Goal: Task Accomplishment & Management: Use online tool/utility

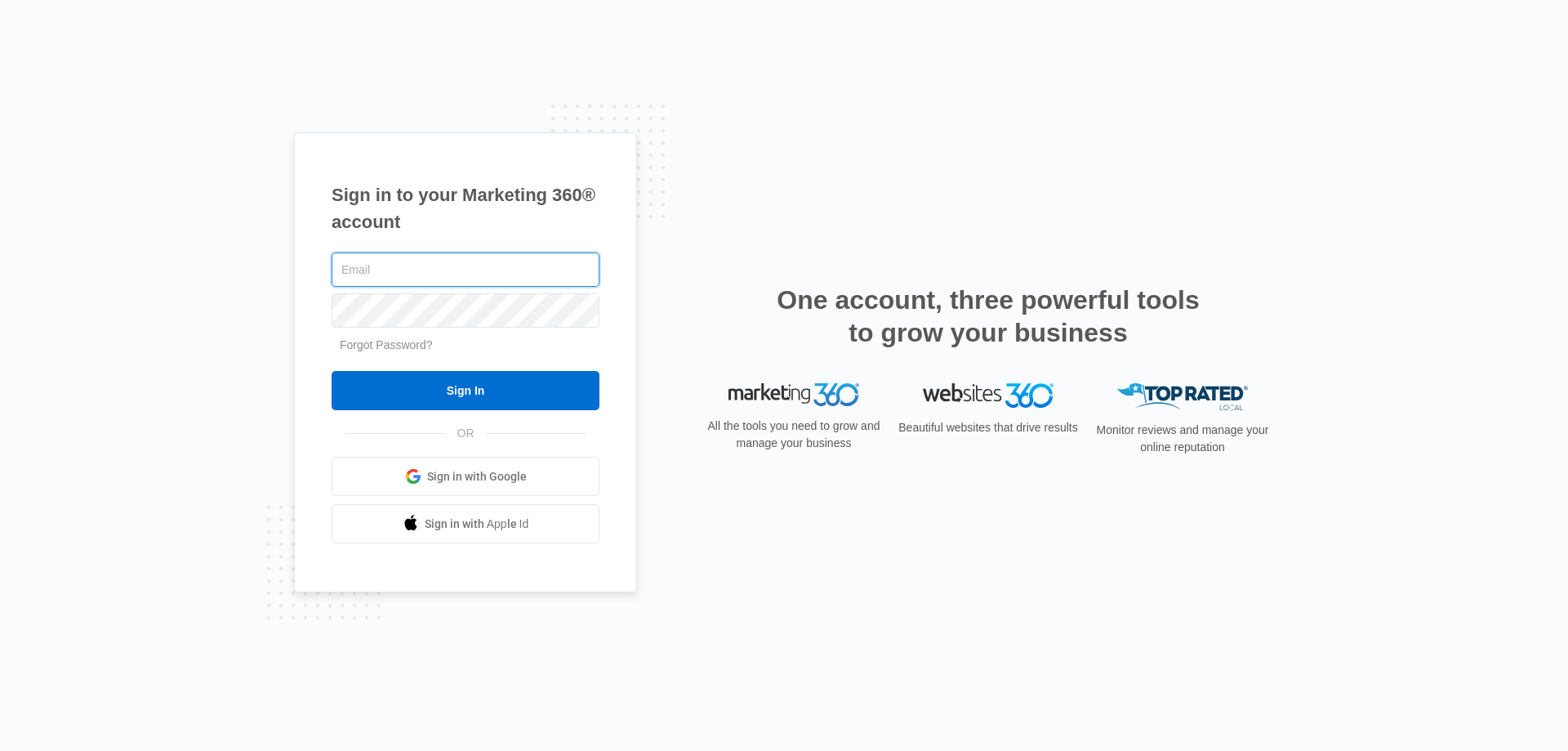
drag, startPoint x: 497, startPoint y: 252, endPoint x: 497, endPoint y: 267, distance: 15.0
click at [497, 267] on input "text" at bounding box center [466, 269] width 268 height 34
drag, startPoint x: 394, startPoint y: 272, endPoint x: 314, endPoint y: 284, distance: 80.9
click at [314, 284] on div "Sign in to your Marketing 360® account [EMAIL_ADDRESS][DOMAIN_NAME] Forgot Pass…" at bounding box center [466, 363] width 343 height 461
type input "[PERSON_NAME][EMAIL_ADDRESS][DOMAIN_NAME]"
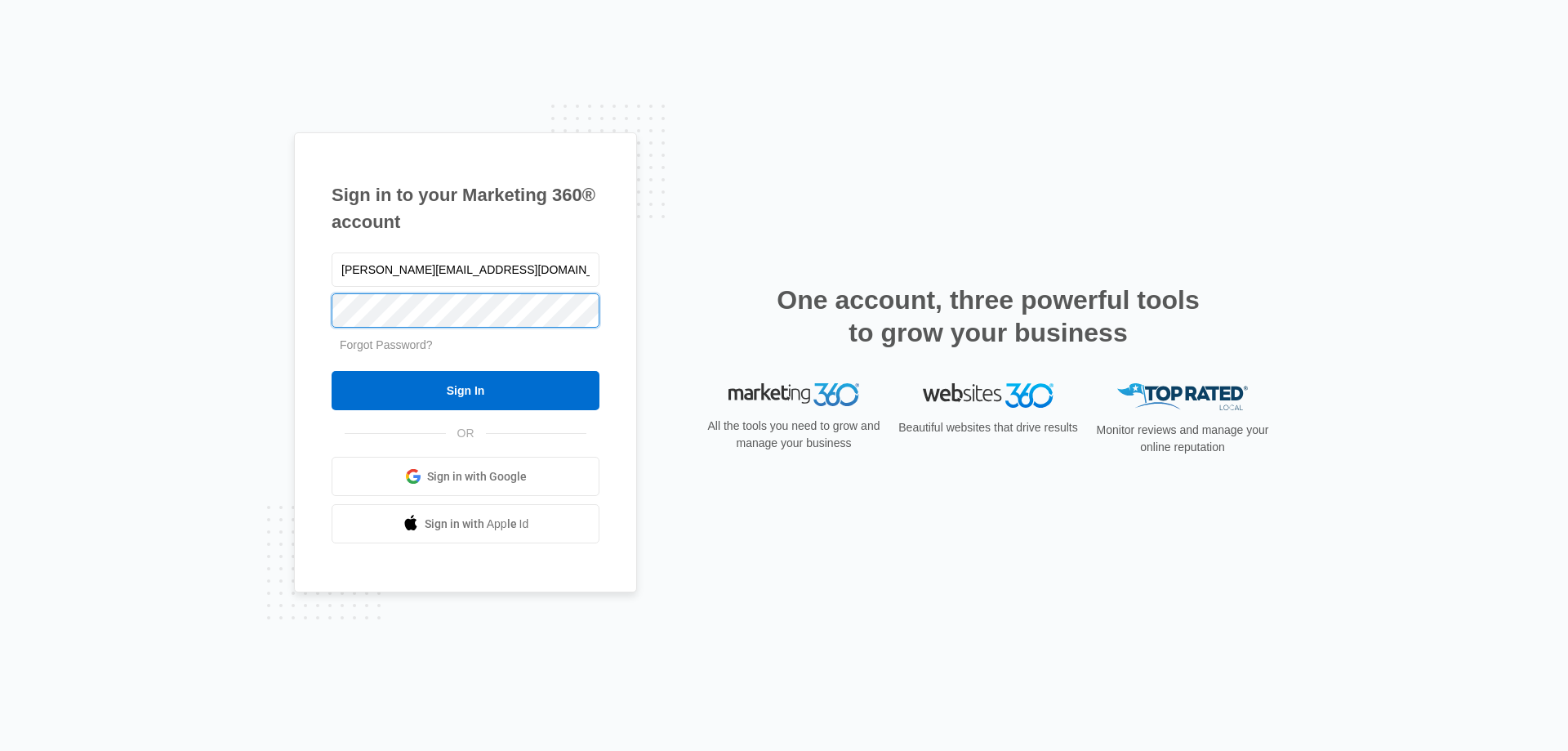
click at [332, 371] on input "Sign In" at bounding box center [466, 390] width 268 height 39
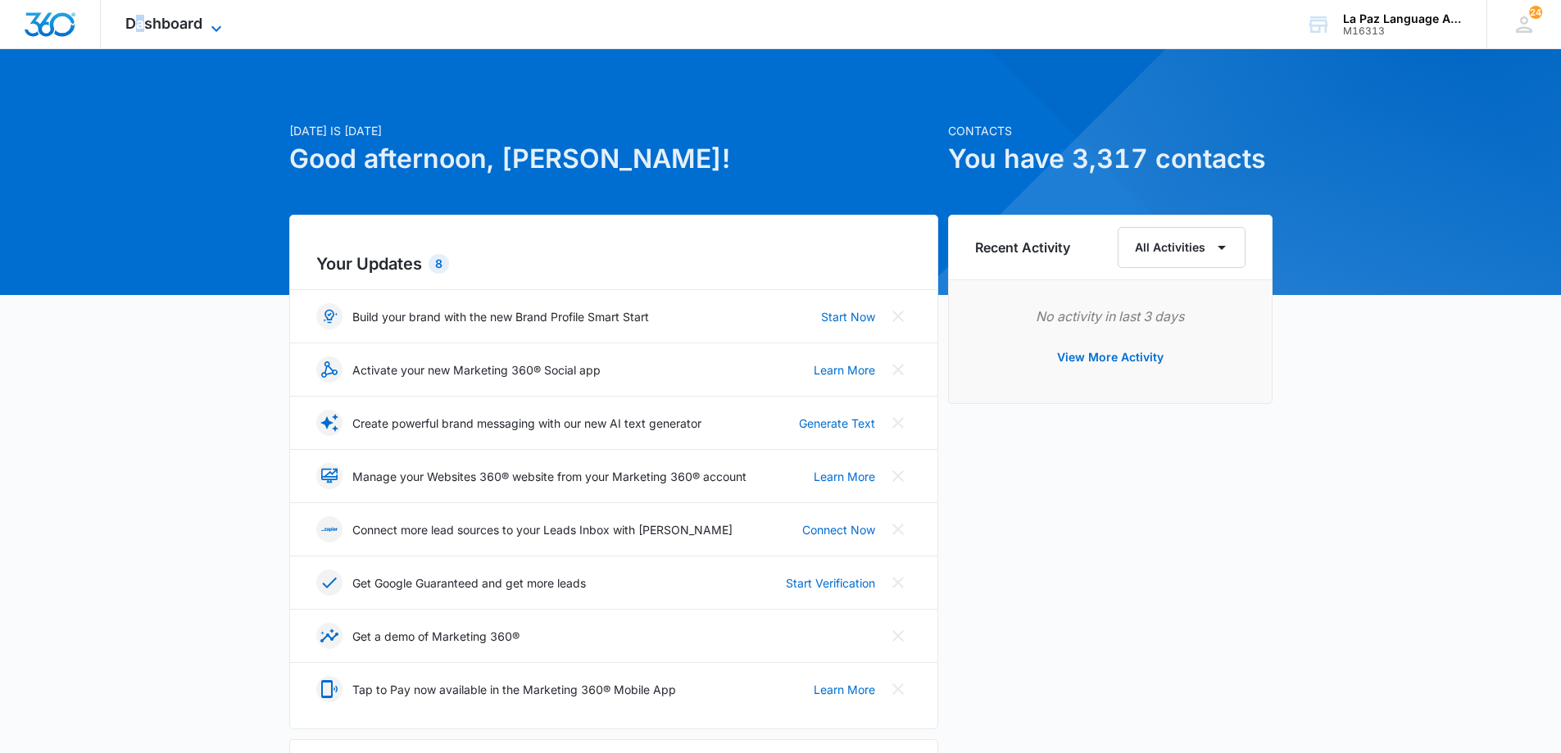
click at [140, 15] on div "Dashboard Apps Reputation Websites Forms CRM Email Social Content Ads Intellige…" at bounding box center [176, 24] width 150 height 48
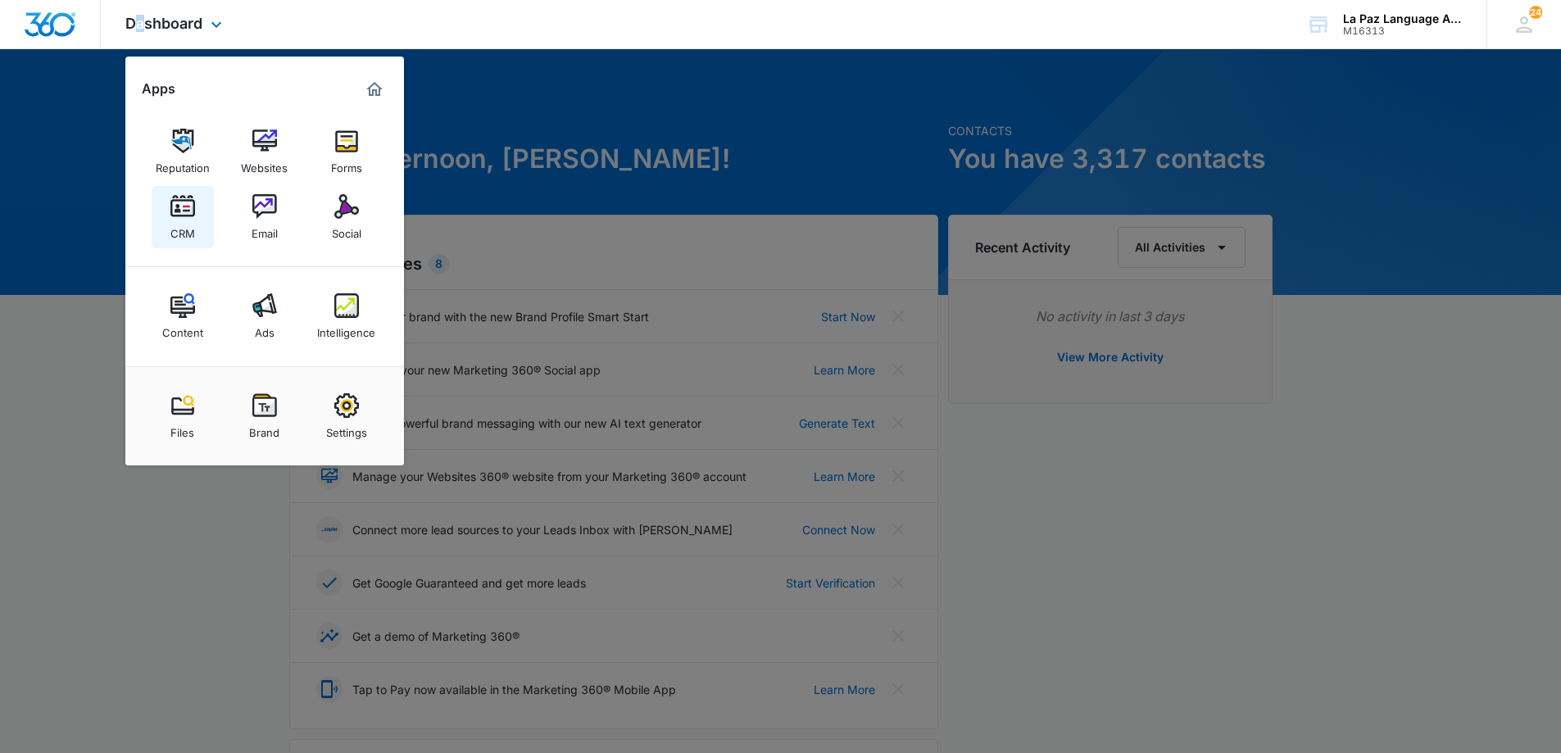
click at [189, 230] on div "CRM" at bounding box center [182, 229] width 25 height 21
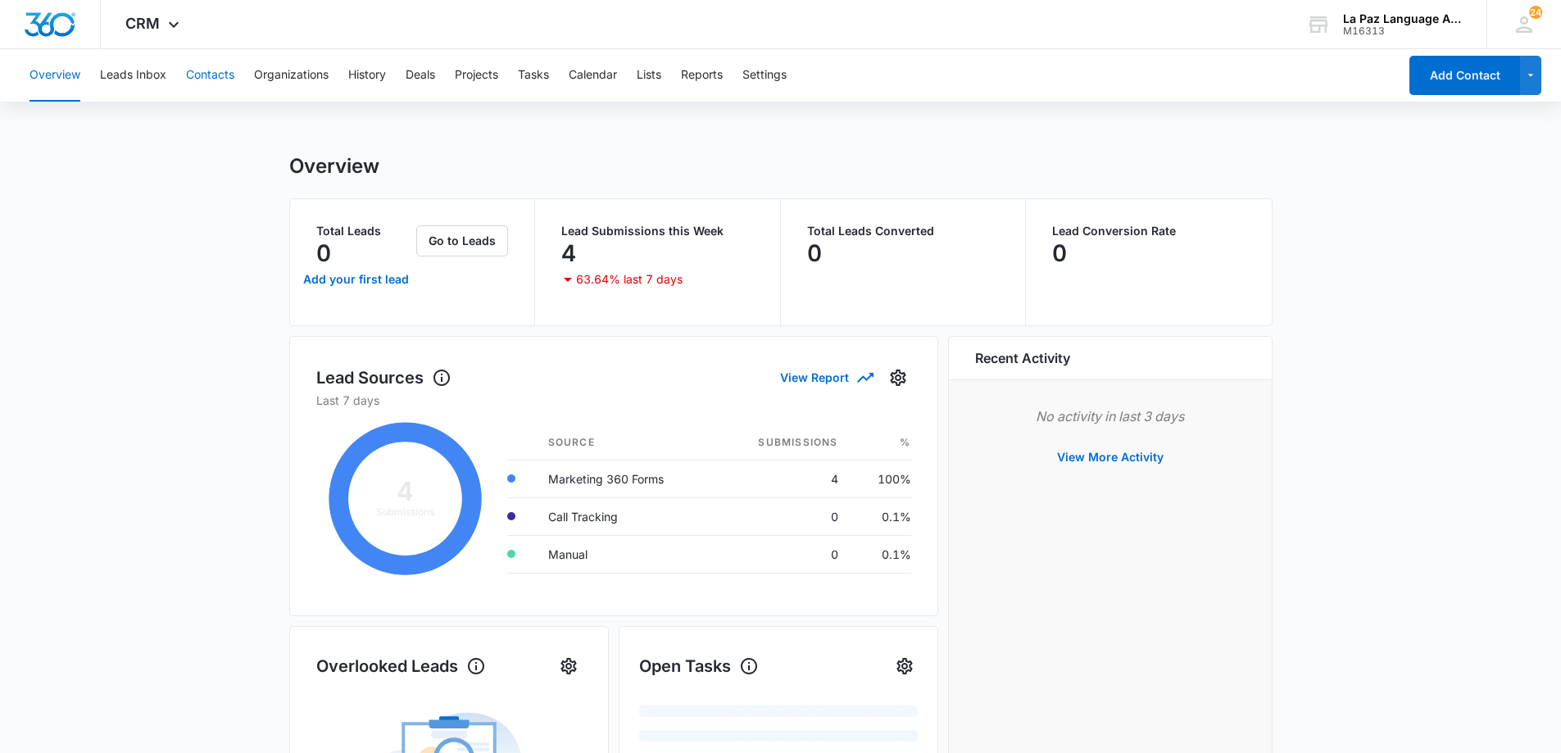
click at [220, 75] on button "Contacts" at bounding box center [210, 75] width 48 height 52
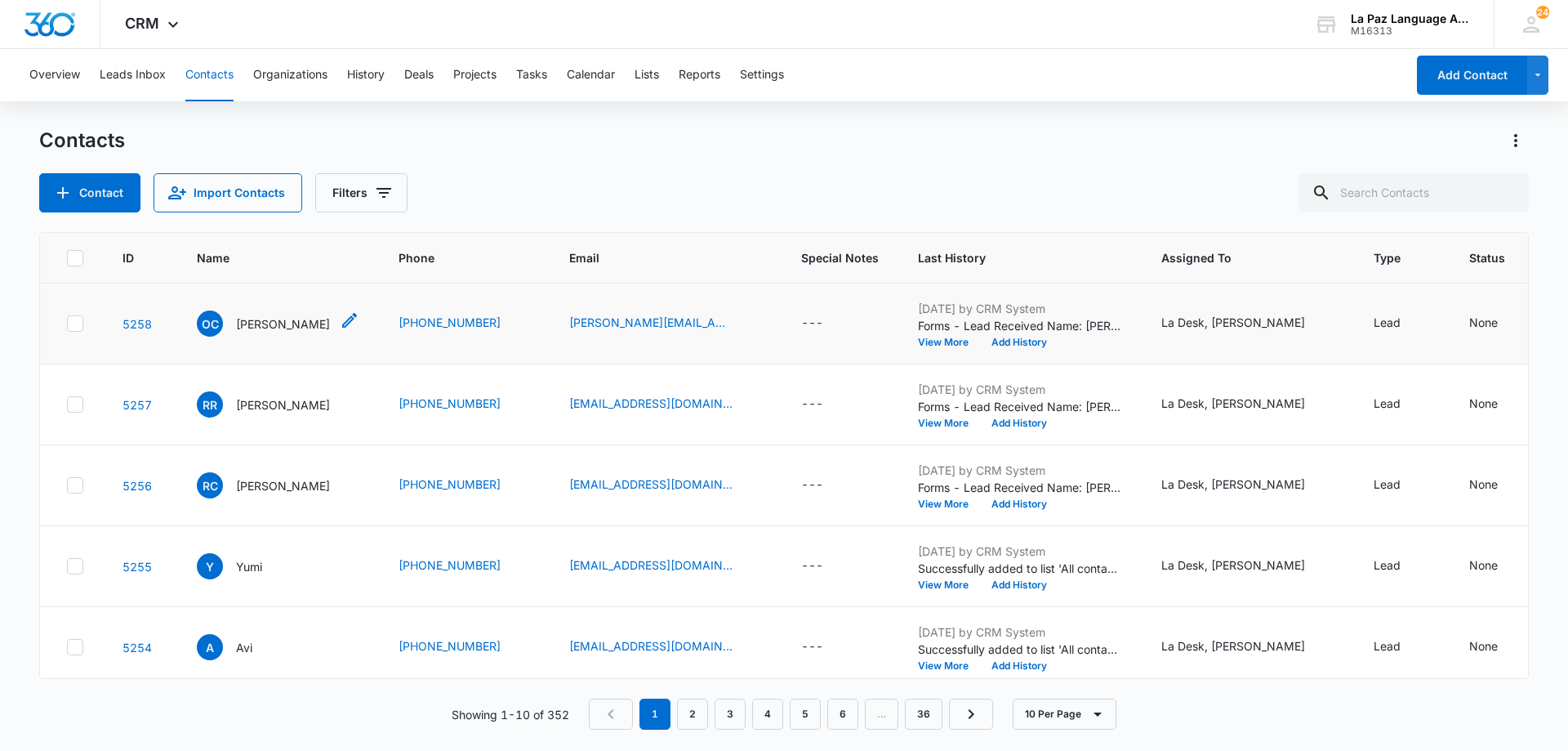
click at [238, 328] on p "[PERSON_NAME]" at bounding box center [283, 323] width 94 height 17
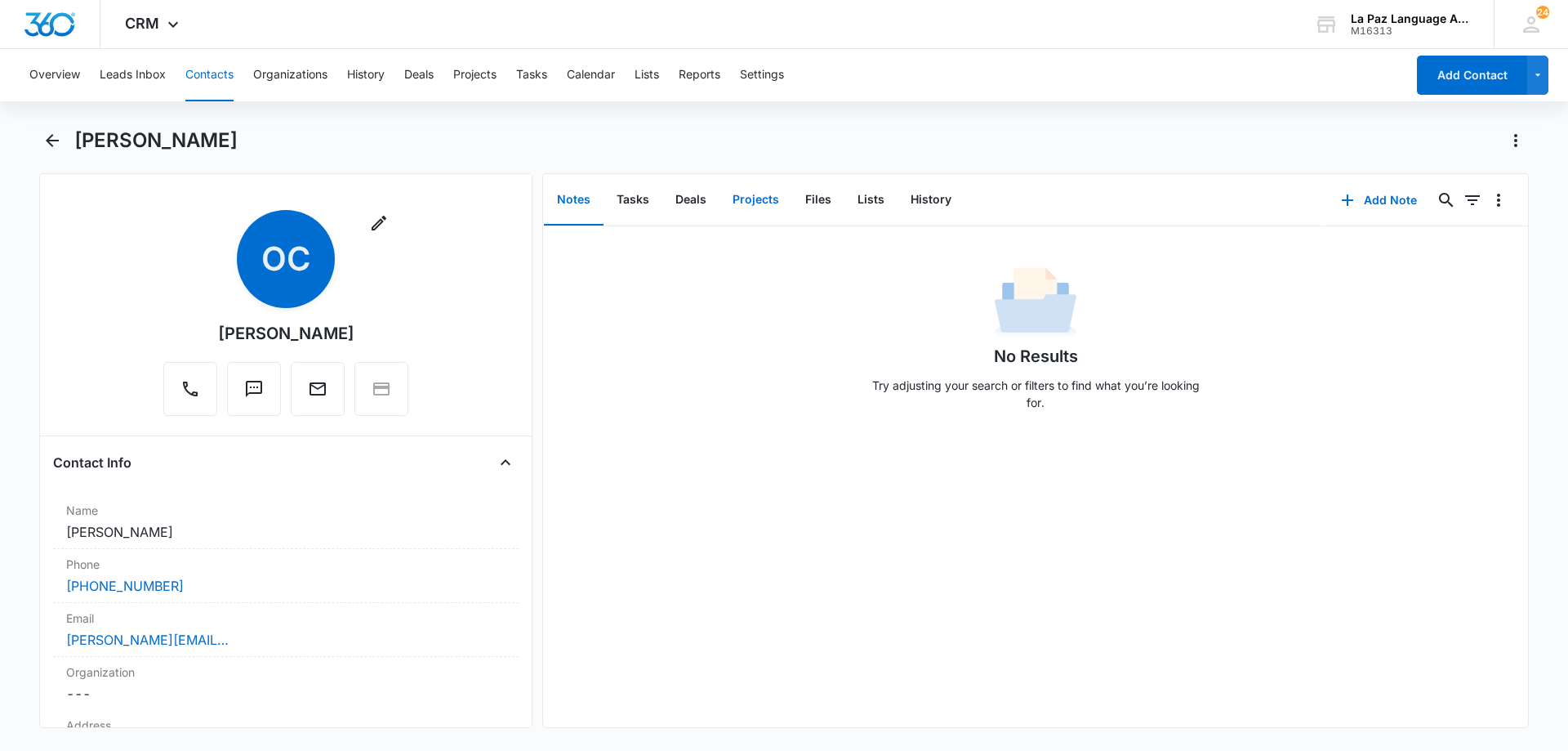
click at [772, 207] on button "Projects" at bounding box center [756, 199] width 73 height 51
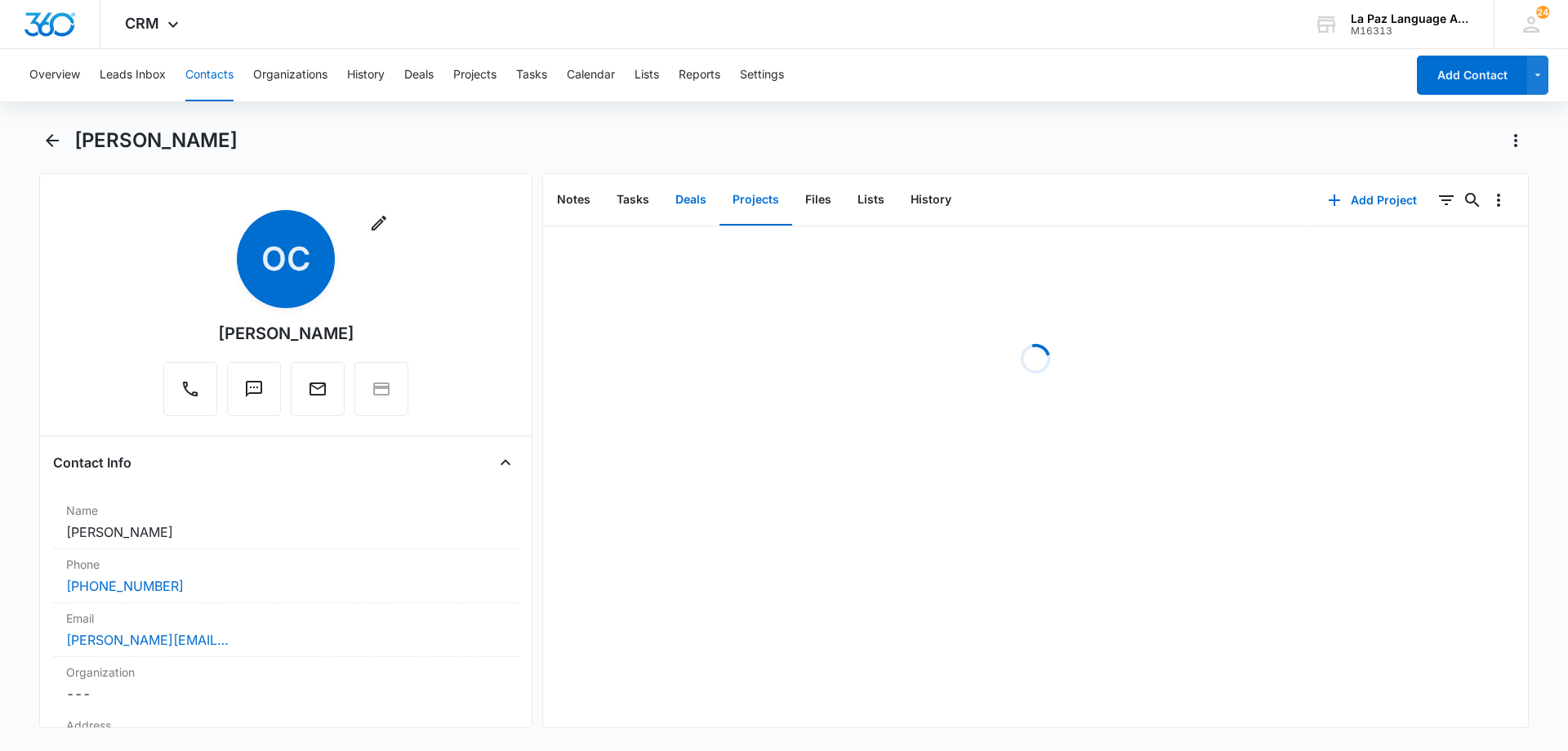
click at [688, 206] on button "Deals" at bounding box center [691, 199] width 57 height 51
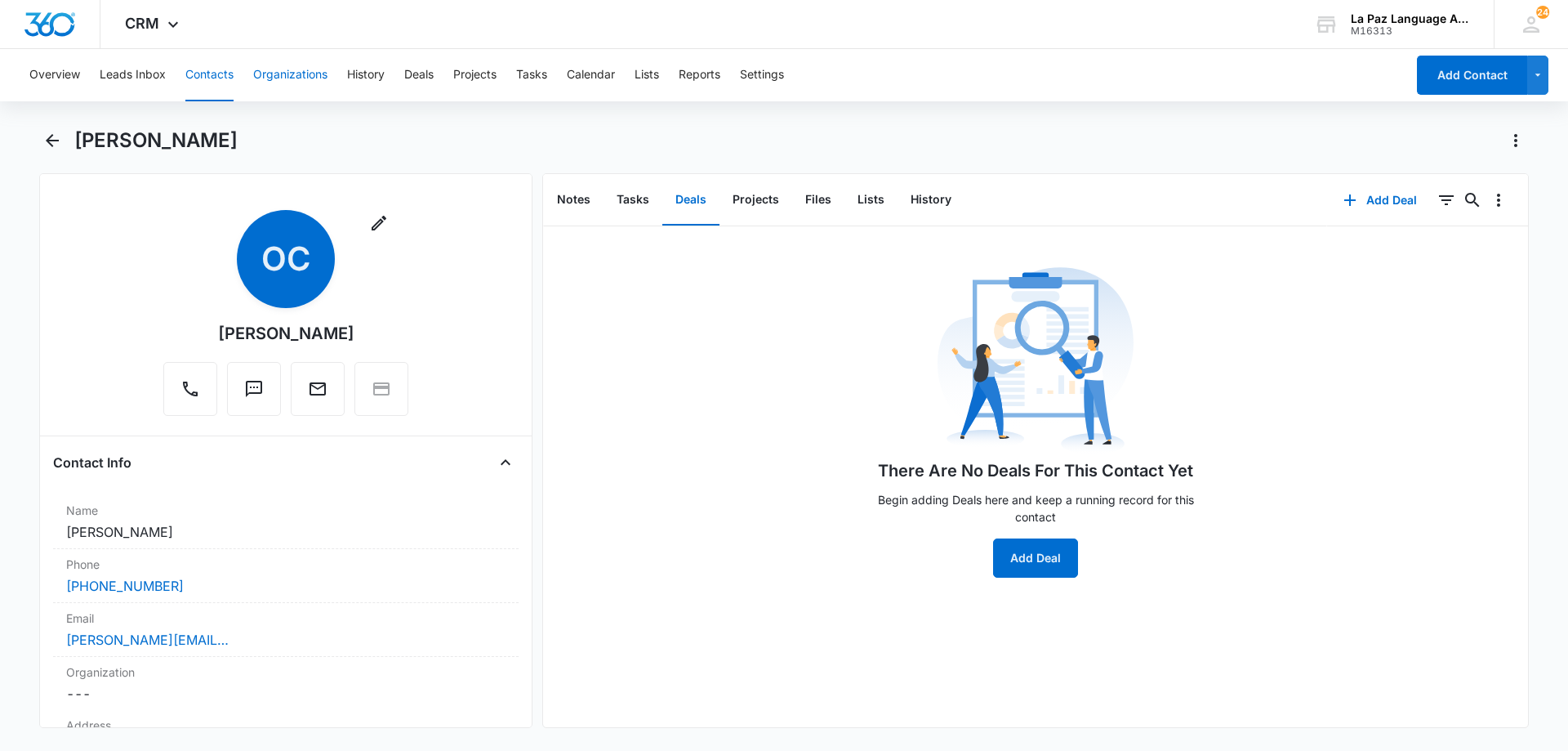
click at [278, 83] on button "Organizations" at bounding box center [290, 75] width 75 height 52
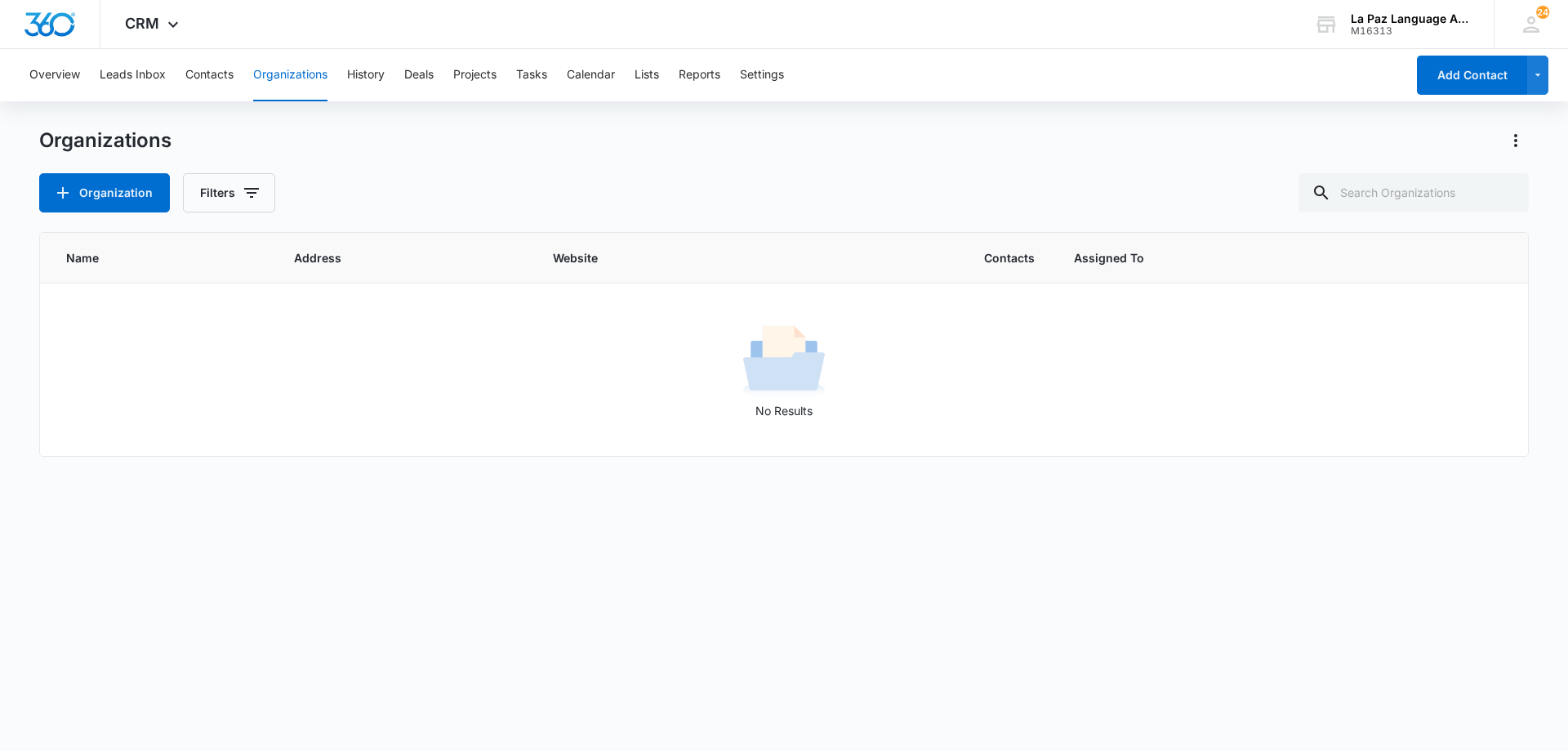
click at [61, 260] on th "Name" at bounding box center [157, 258] width 234 height 51
click at [79, 265] on span "Name" at bounding box center [159, 257] width 188 height 17
click at [83, 256] on span "Name" at bounding box center [159, 257] width 188 height 17
click at [205, 82] on button "Contacts" at bounding box center [209, 75] width 48 height 52
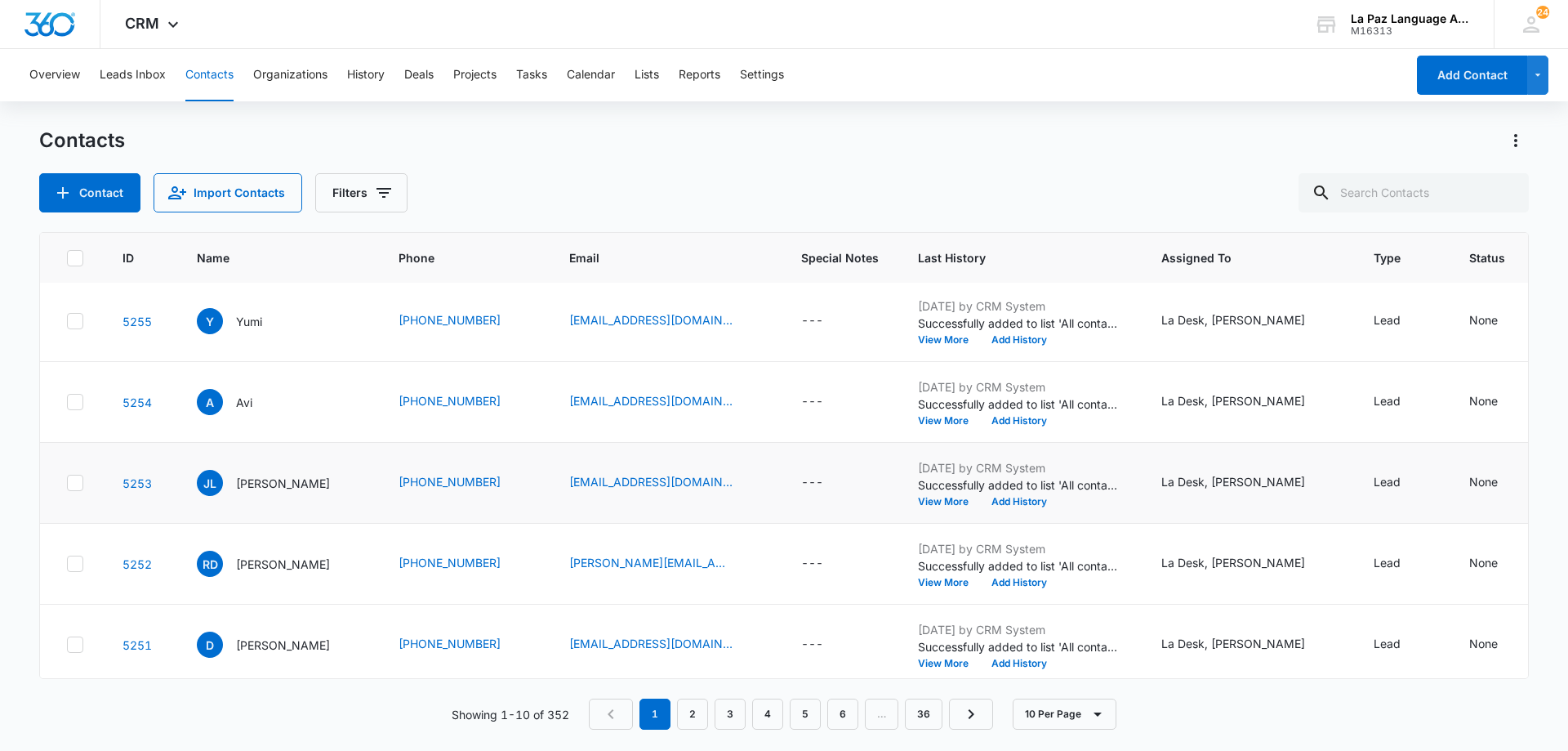
scroll to position [426, 0]
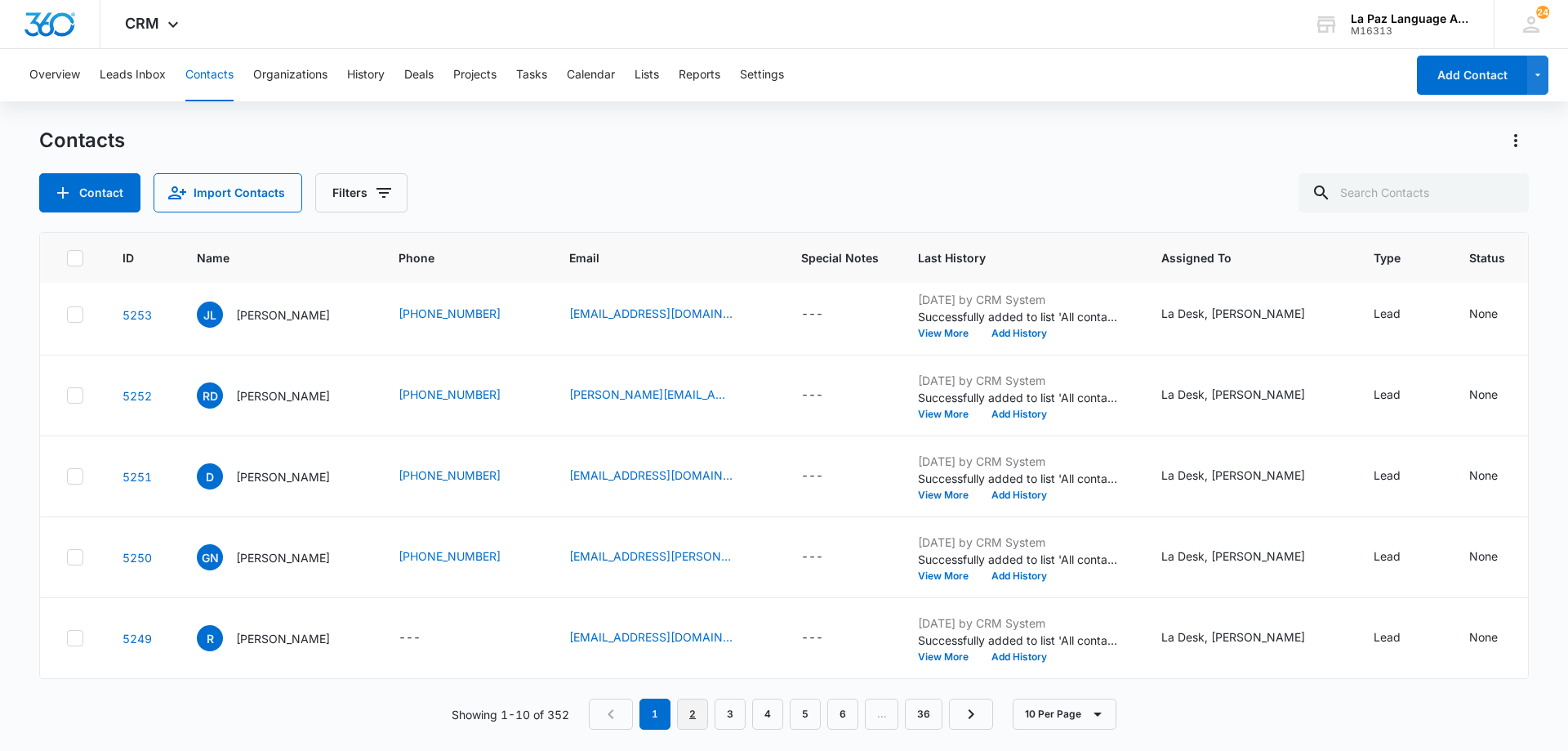
click at [690, 718] on link "2" at bounding box center [692, 714] width 31 height 31
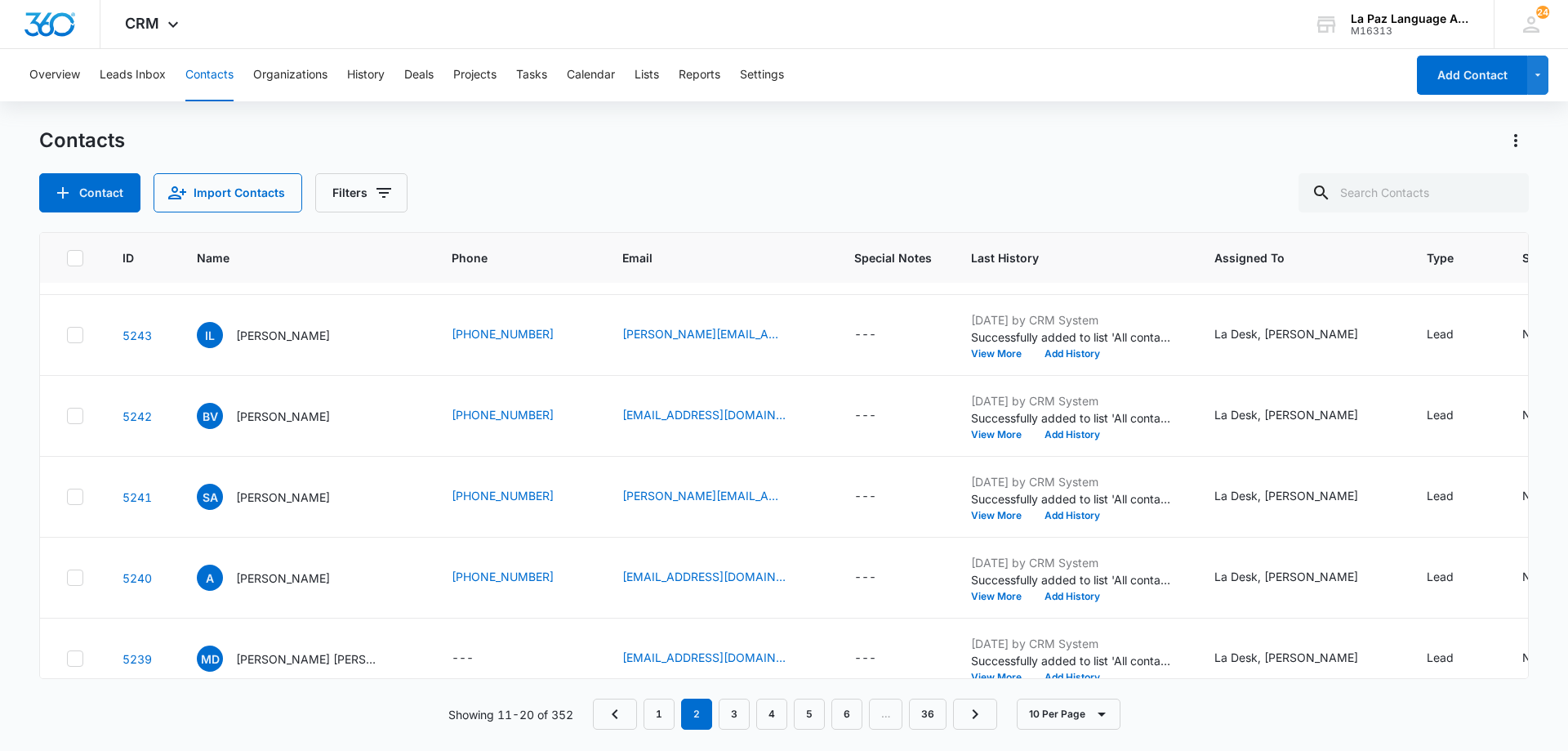
scroll to position [537, 0]
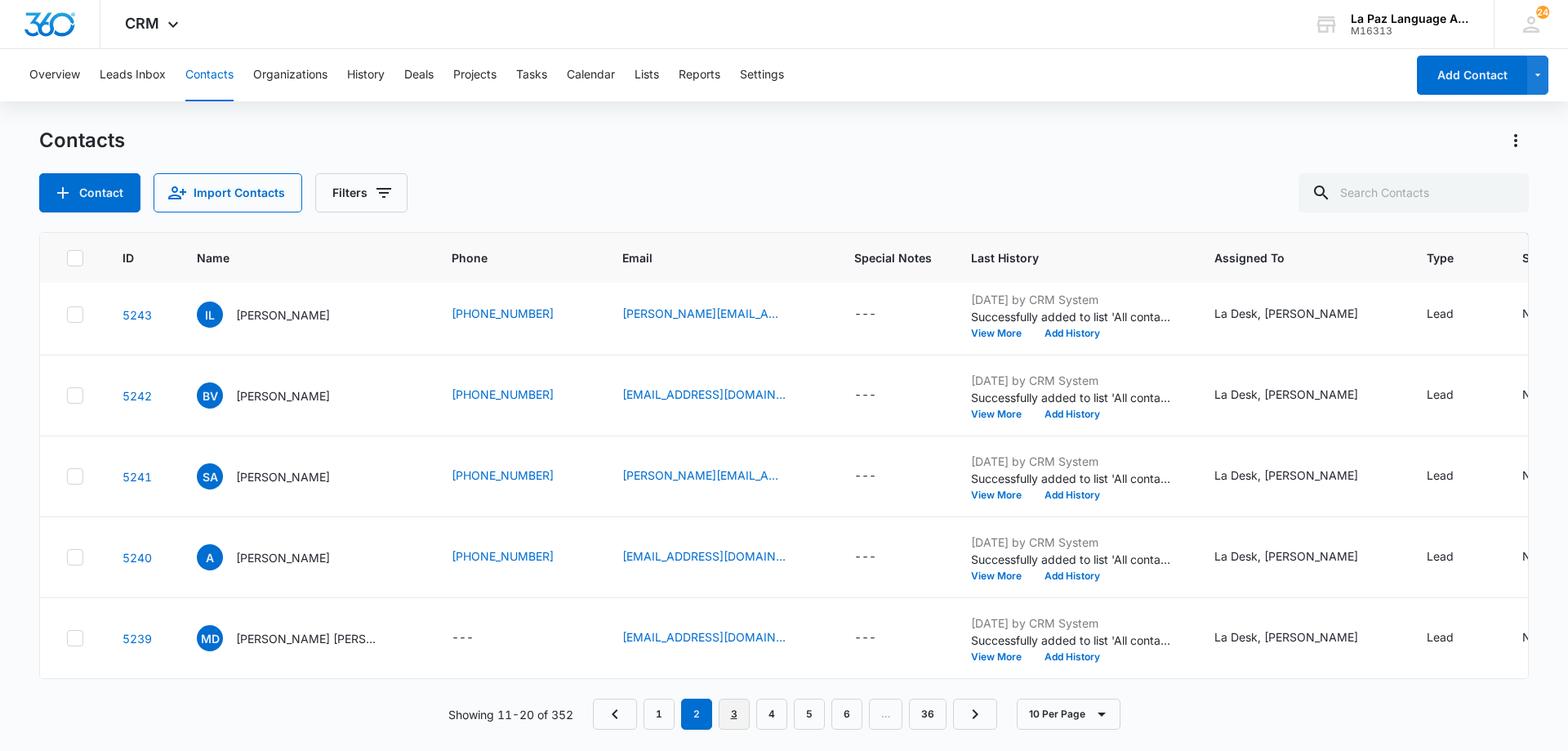
click at [731, 725] on link "3" at bounding box center [734, 714] width 31 height 31
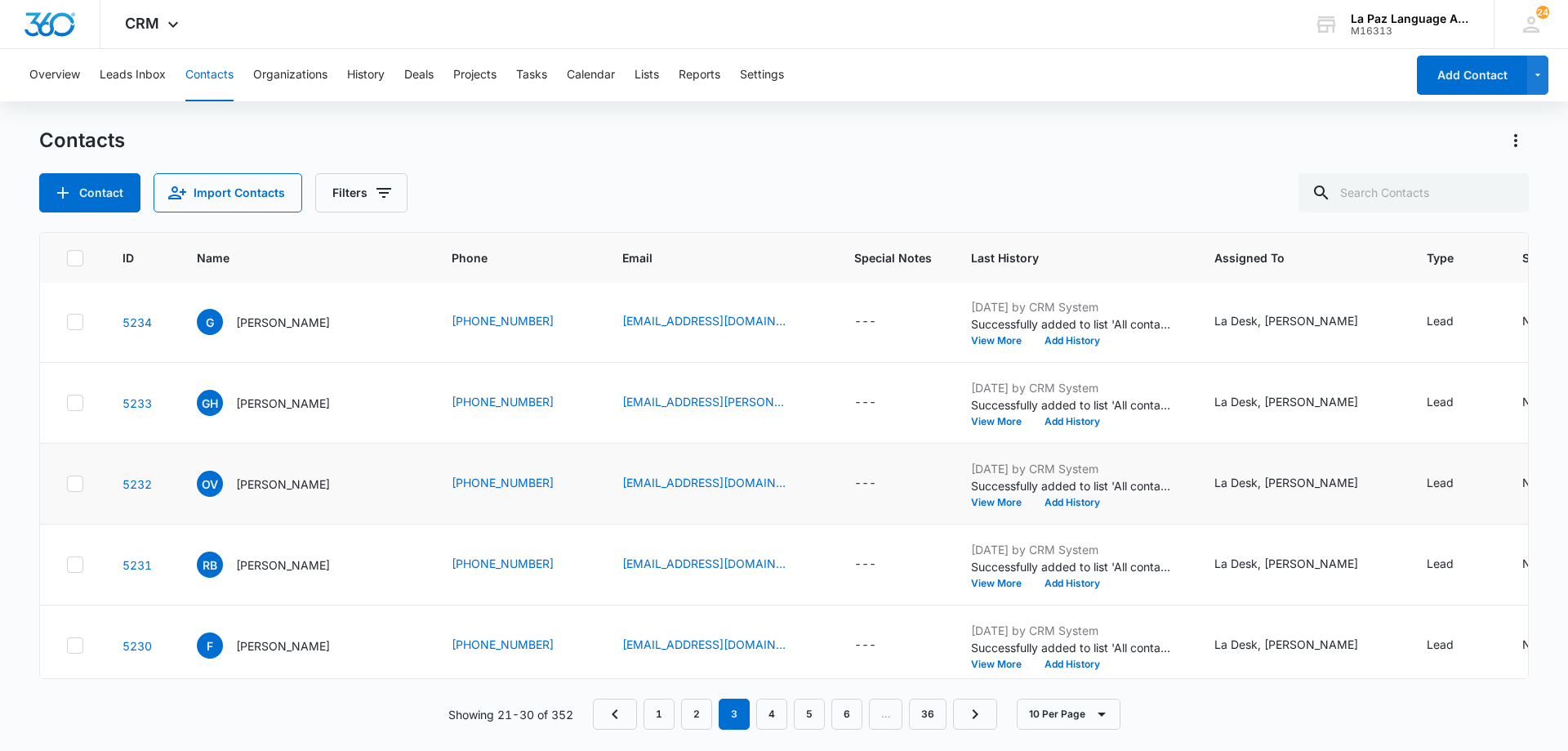
scroll to position [327, 0]
click at [323, 157] on div "Contacts Contact Import Contacts Filters" at bounding box center [784, 170] width 1490 height 85
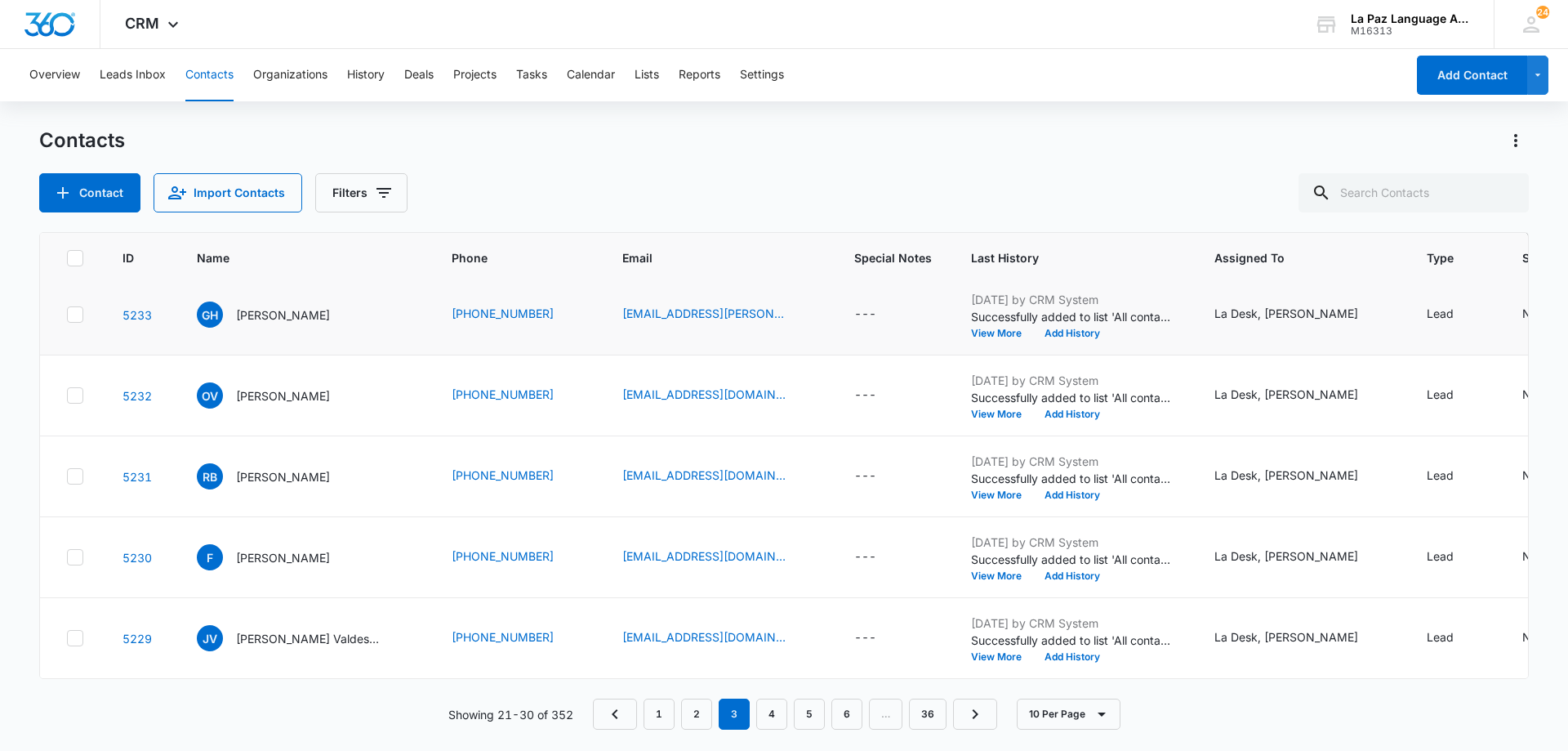
scroll to position [482, 0]
click at [768, 713] on link "4" at bounding box center [772, 714] width 31 height 31
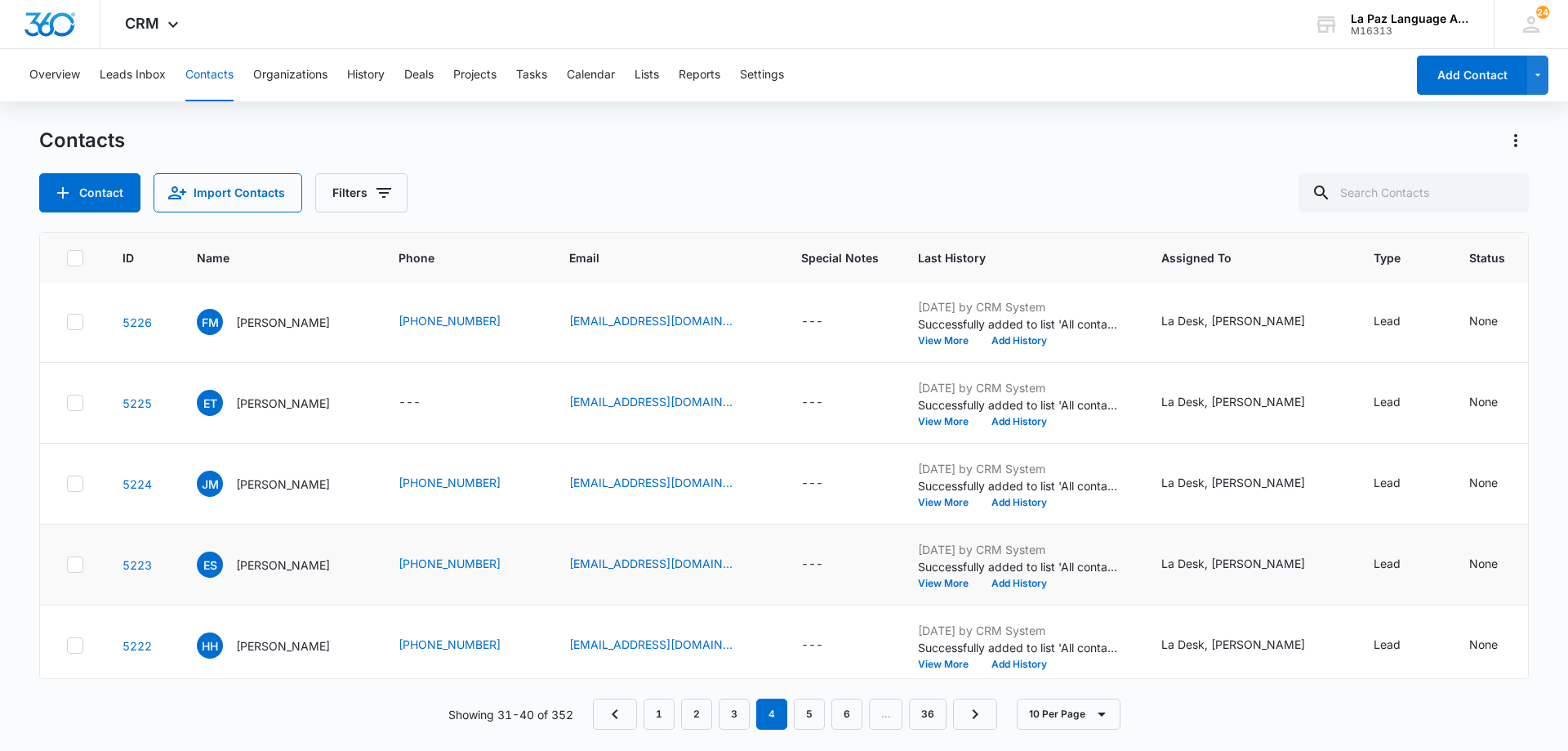
scroll to position [245, 0]
click at [823, 711] on link "5" at bounding box center [809, 714] width 31 height 31
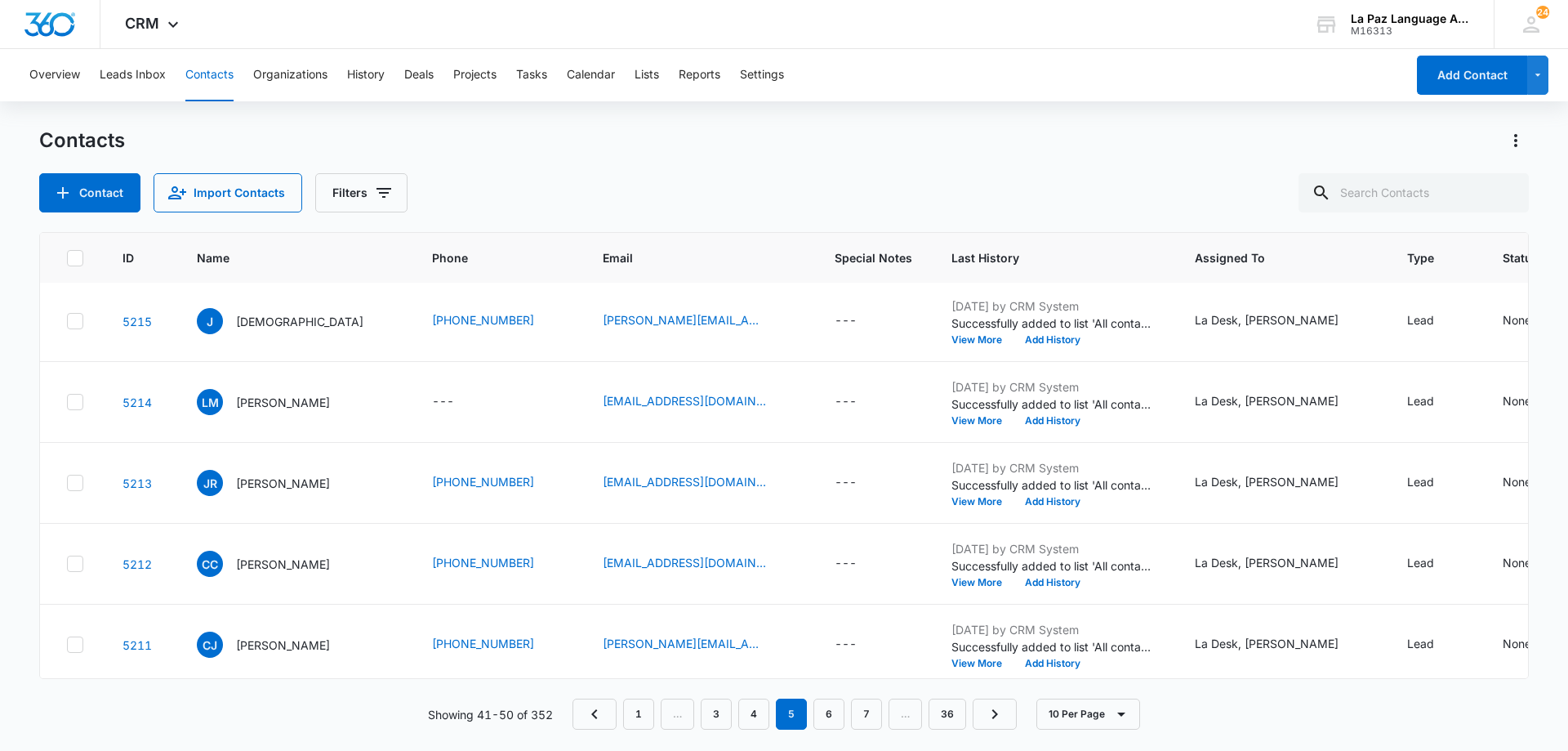
scroll to position [0, 0]
